Goal: Check status: Check status

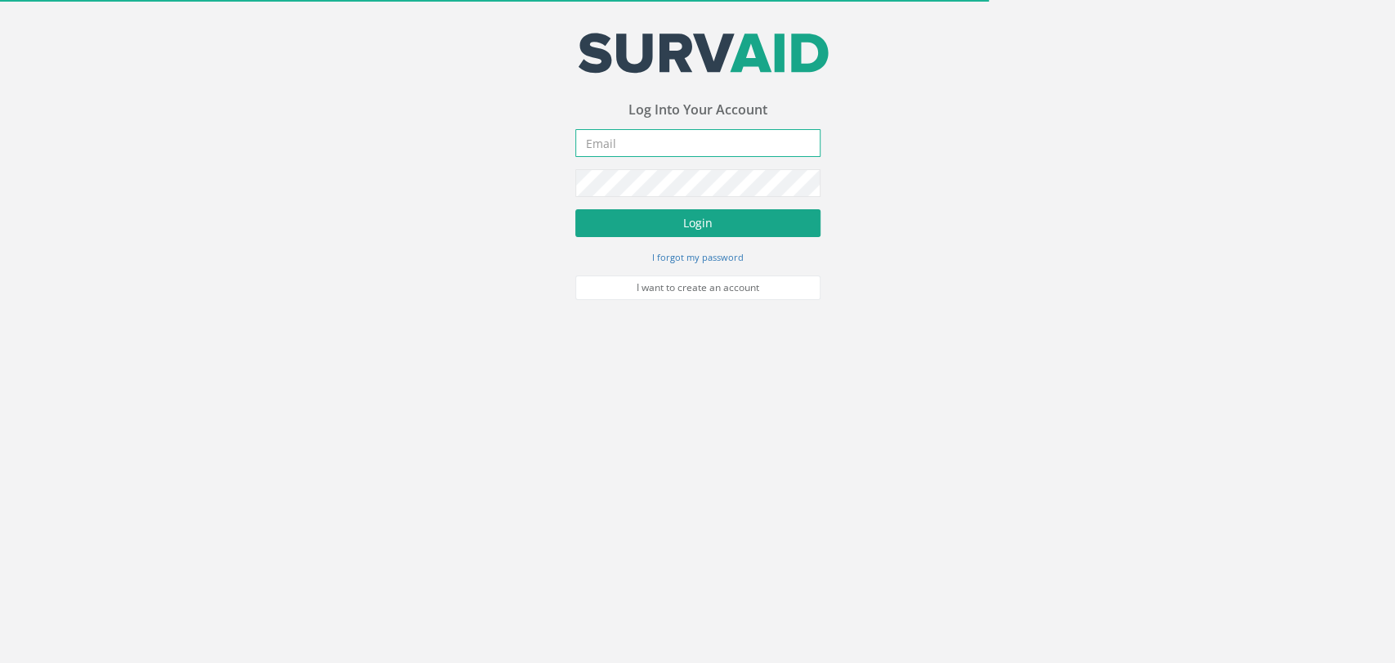
type input "[PERSON_NAME][EMAIL_ADDRESS][PERSON_NAME][DOMAIN_NAME]"
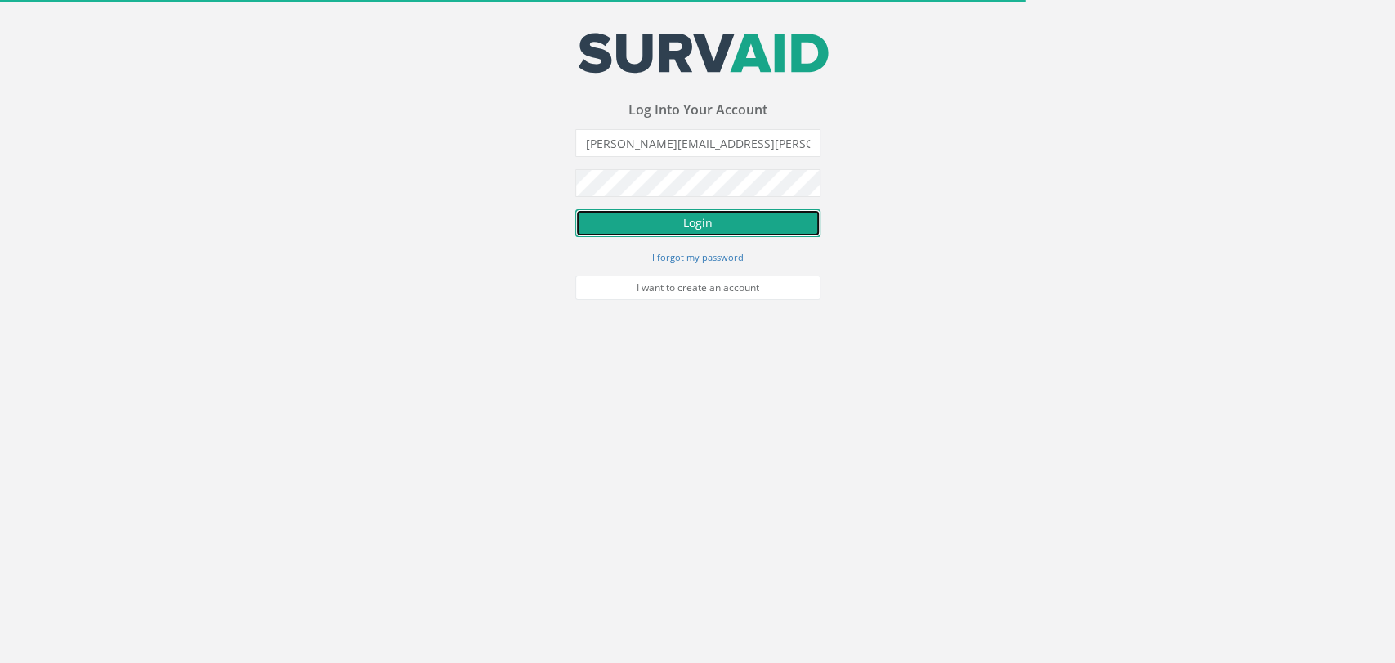
click at [671, 221] on button "Login" at bounding box center [697, 223] width 245 height 28
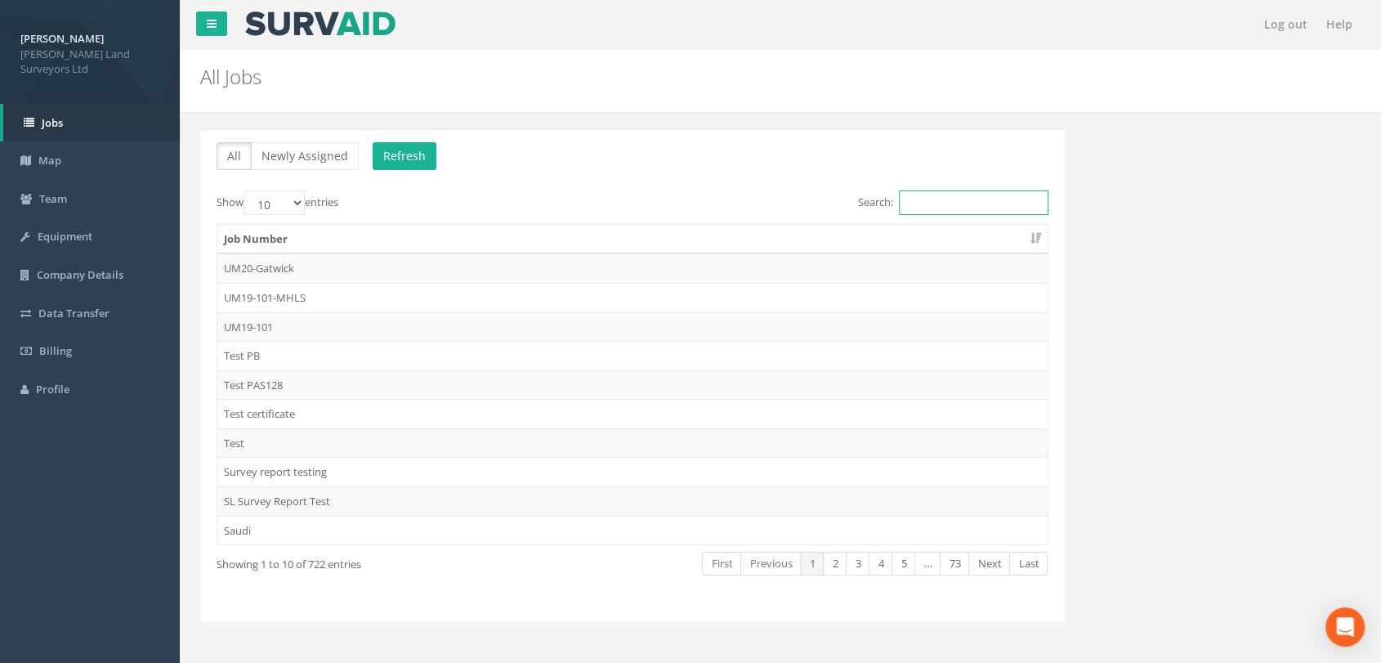
click at [987, 206] on input "Search:" at bounding box center [974, 202] width 150 height 25
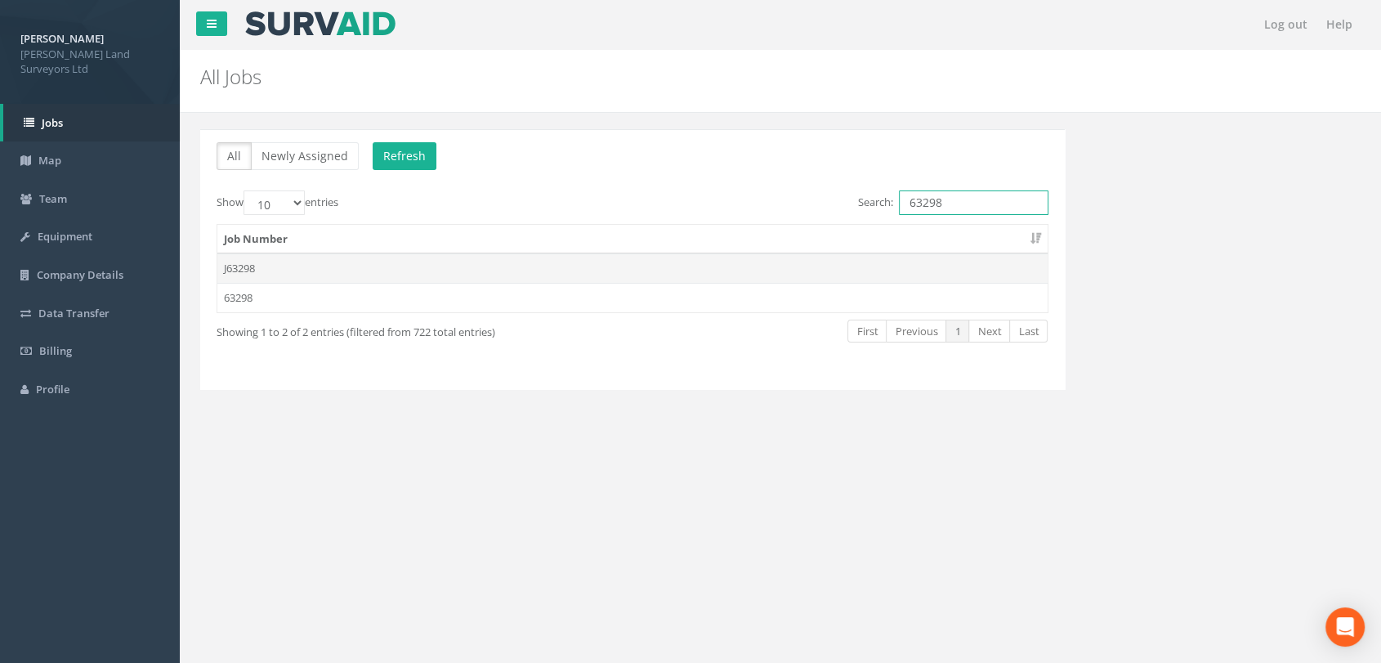
type input "63298"
click at [275, 268] on td "J63298" at bounding box center [632, 267] width 830 height 29
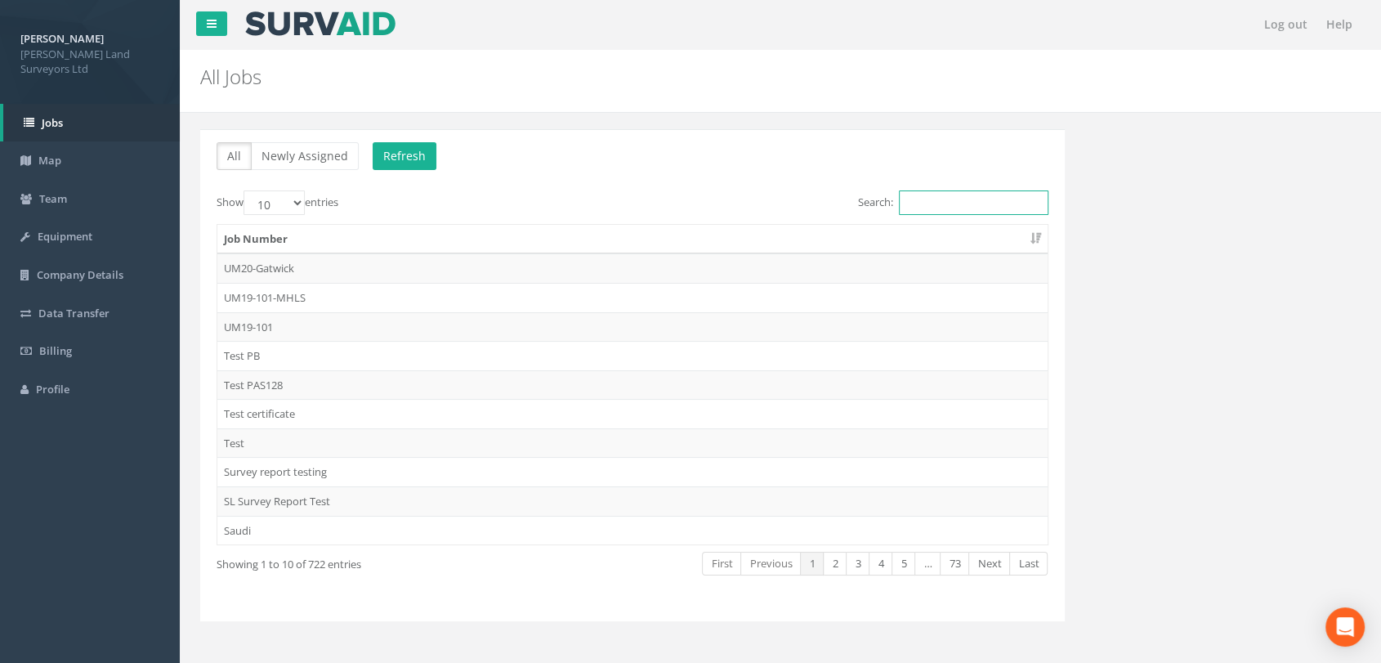
click at [1017, 202] on input "Search:" at bounding box center [974, 202] width 150 height 25
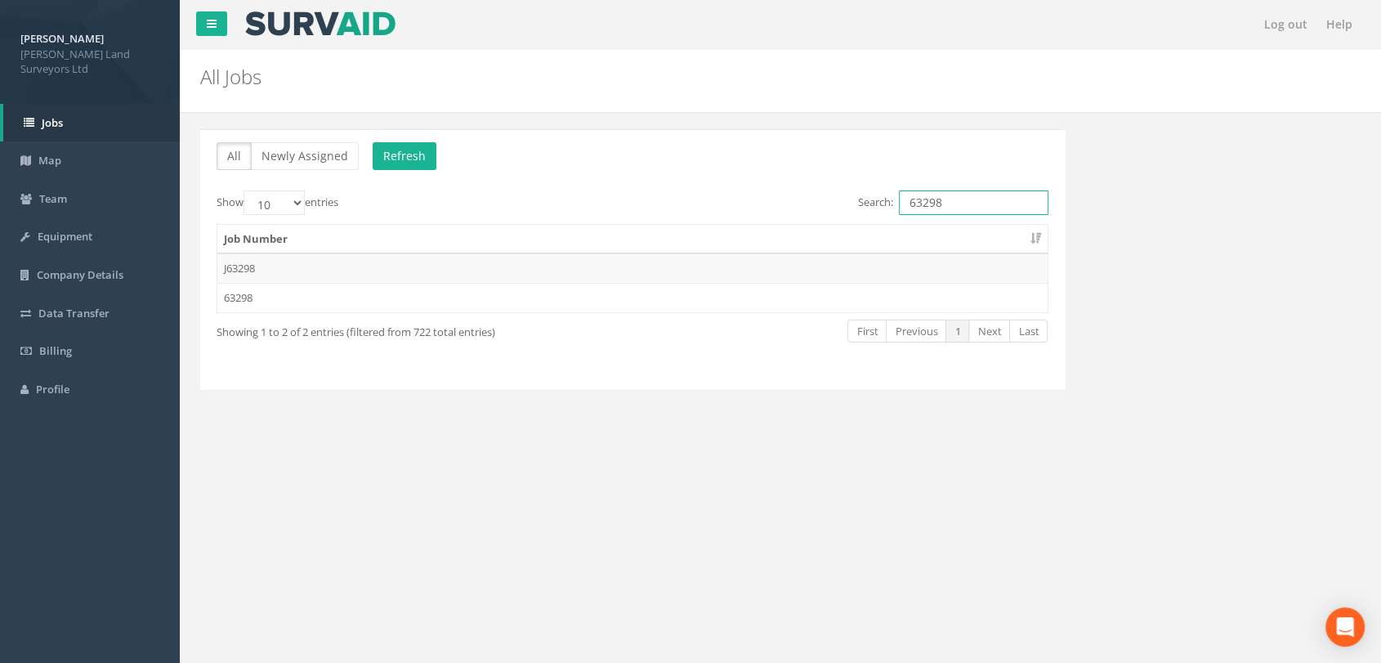
type input "63298"
click at [472, 312] on div "Job Number J63298 63298" at bounding box center [632, 268] width 856 height 99
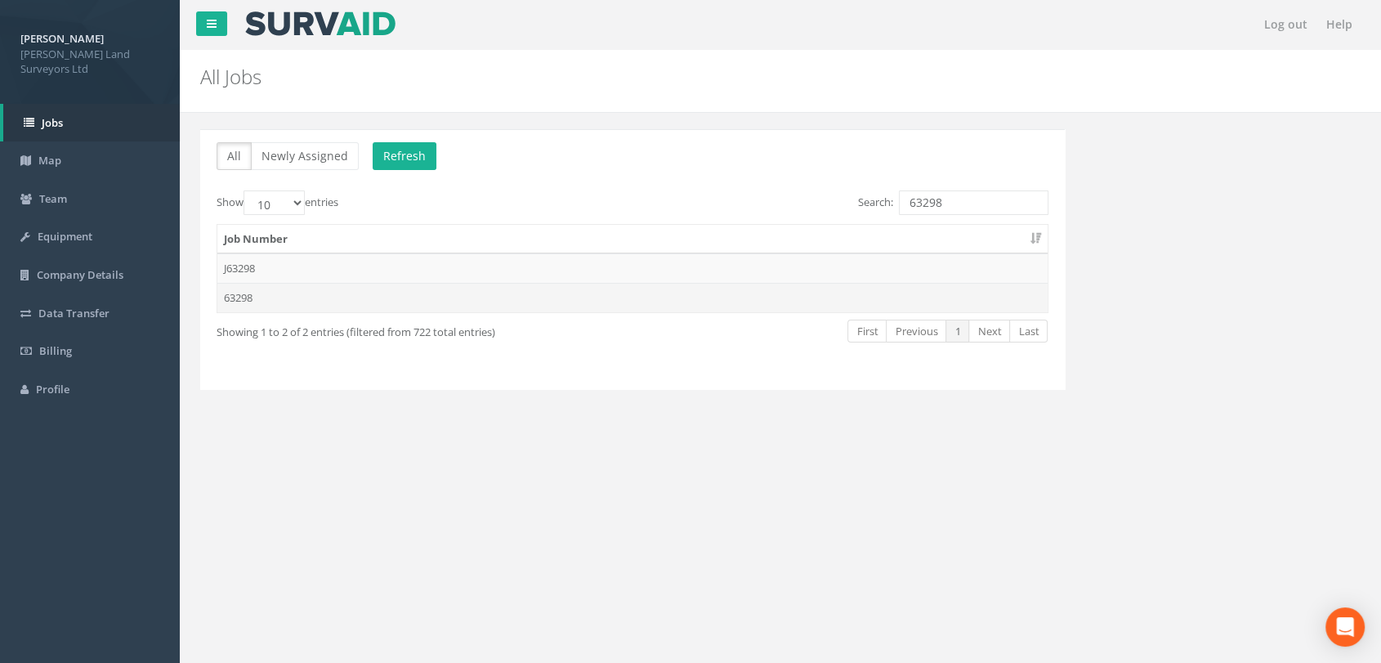
click at [522, 289] on td "63298" at bounding box center [632, 297] width 830 height 29
